Goal: Navigation & Orientation: Find specific page/section

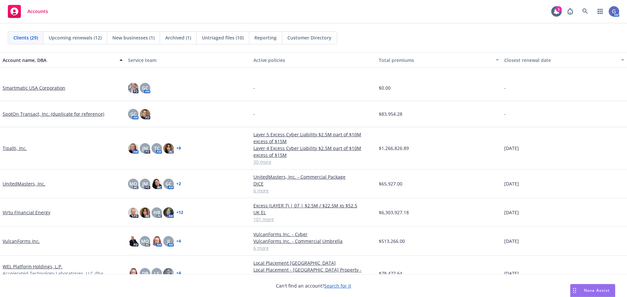
scroll to position [555, 0]
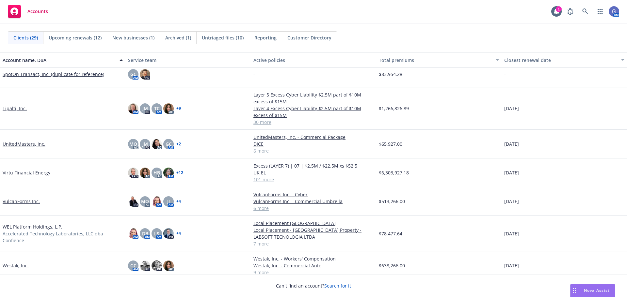
click at [13, 106] on link "Tipalti, Inc." at bounding box center [15, 108] width 24 height 7
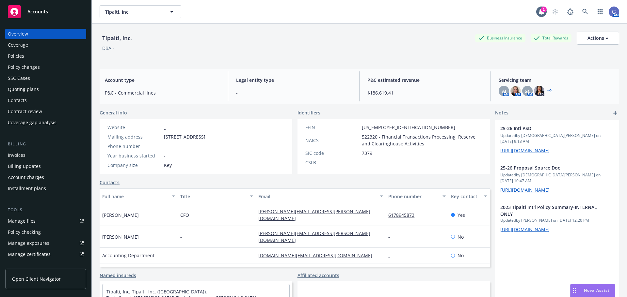
click at [16, 55] on div "Policies" at bounding box center [16, 56] width 16 height 10
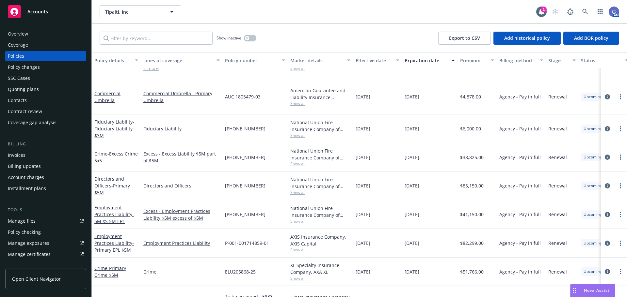
scroll to position [1098, 0]
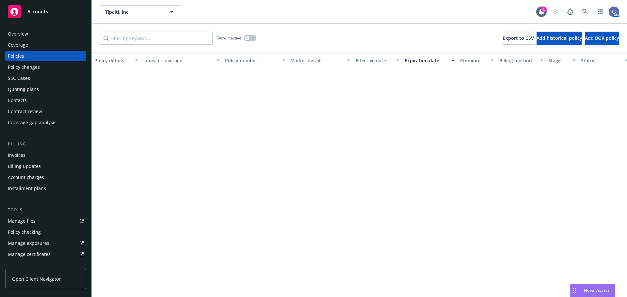
scroll to position [1098, 0]
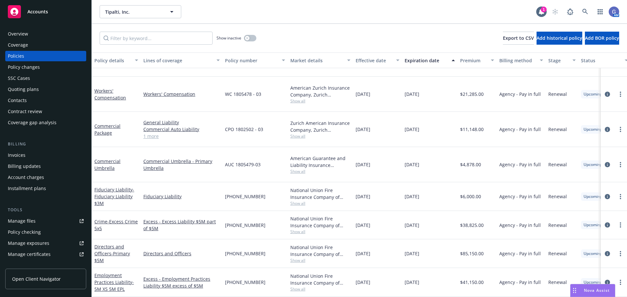
click at [19, 32] on div "Overview" at bounding box center [18, 34] width 20 height 10
